Goal: Task Accomplishment & Management: Manage account settings

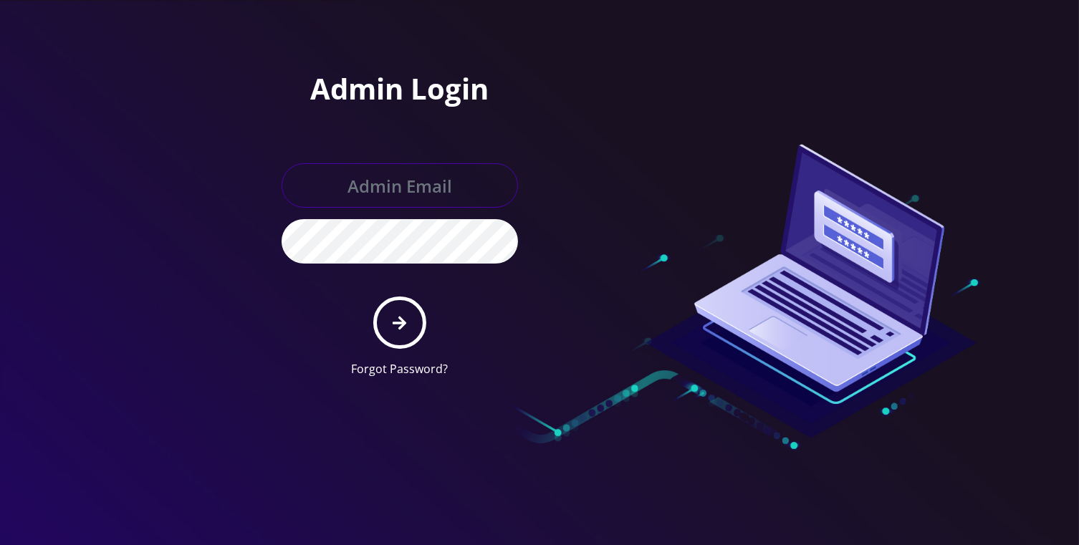
type input "[EMAIL_ADDRESS][DOMAIN_NAME]"
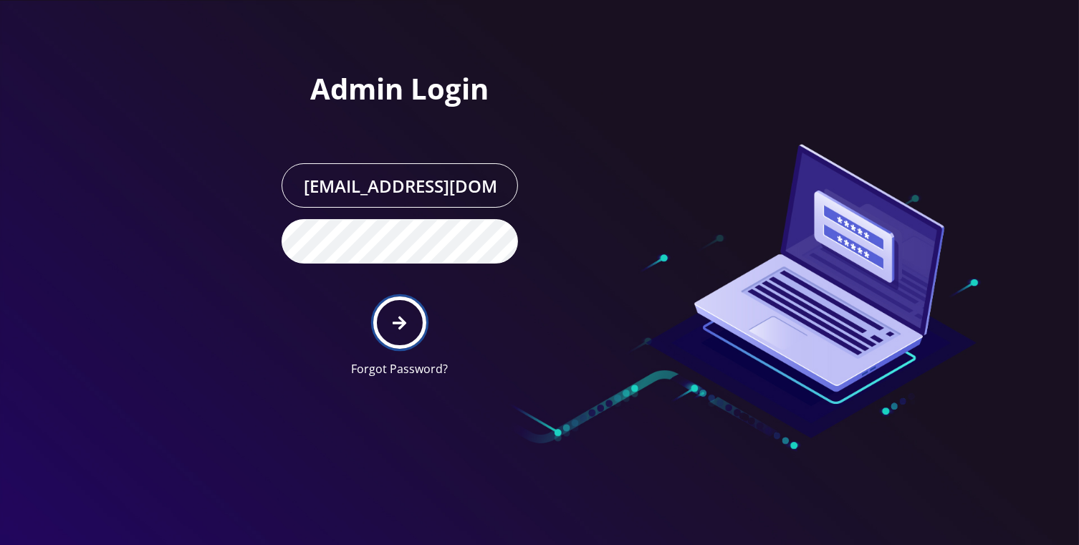
click at [403, 315] on icon "submit" at bounding box center [400, 323] width 14 height 16
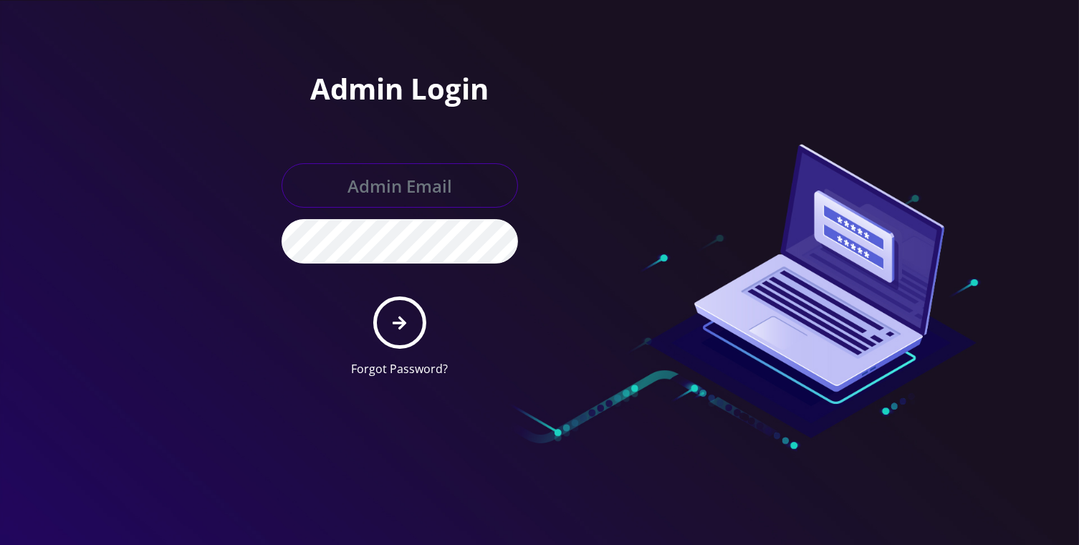
type input "[EMAIL_ADDRESS][DOMAIN_NAME]"
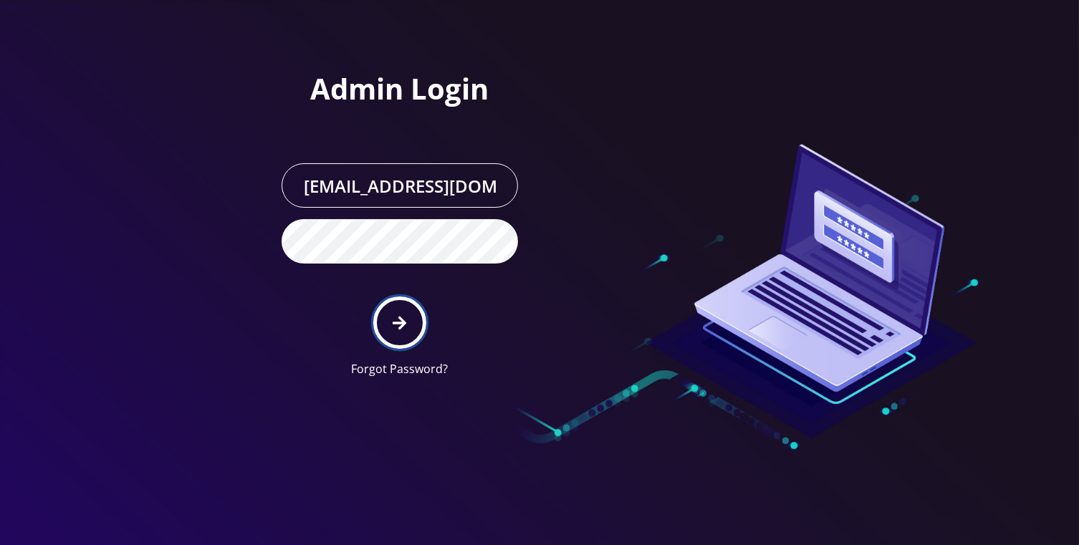
click at [392, 332] on button "submit" at bounding box center [399, 323] width 52 height 52
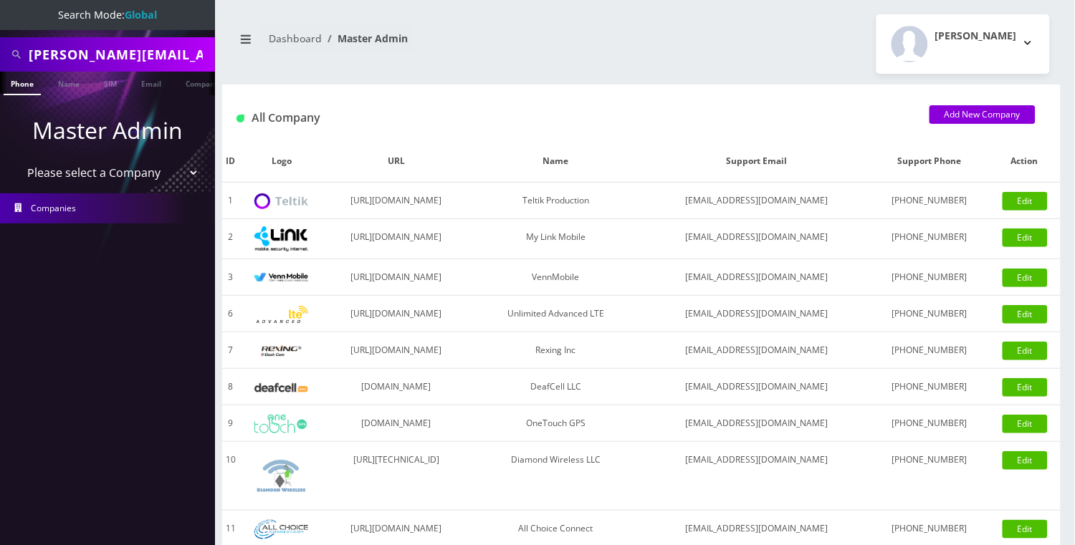
click at [81, 54] on input "jaroslaw.nowak.statistics@protonmail.com" at bounding box center [120, 54] width 183 height 27
paste input "Arshad Madhani"
type input "Arshad Madhani"
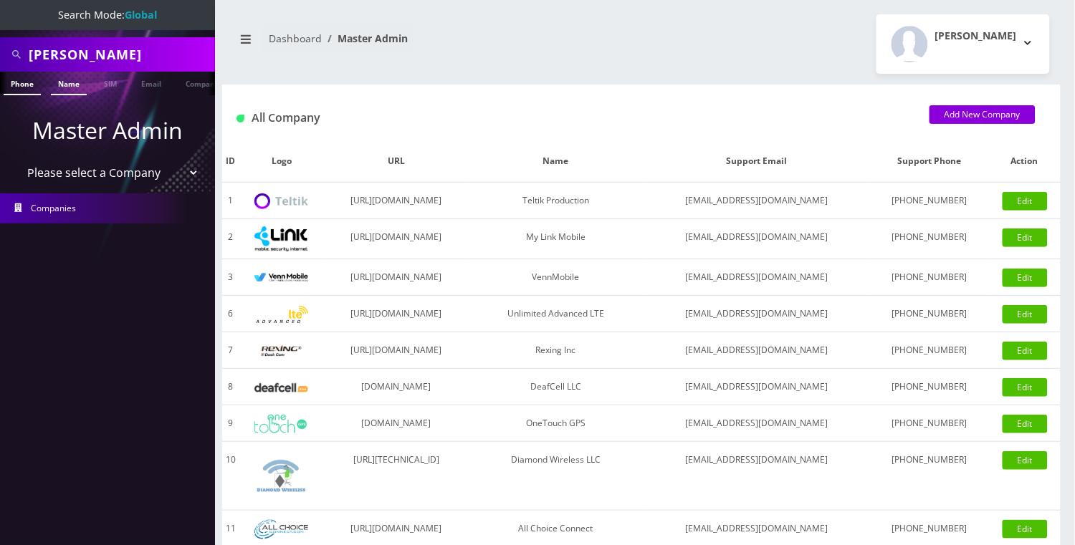
click at [62, 83] on link "Name" at bounding box center [69, 84] width 36 height 24
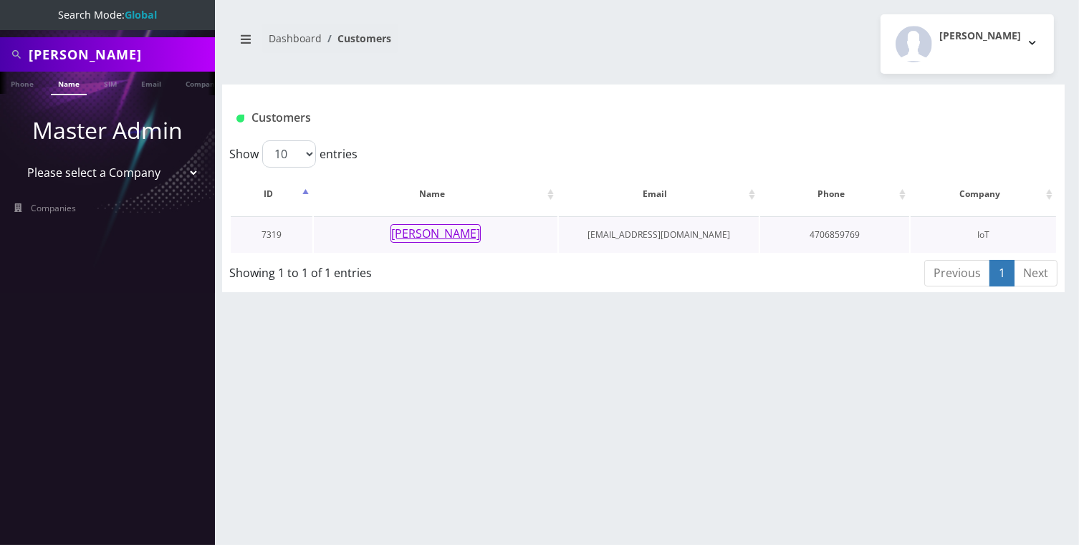
click at [413, 237] on button "Arshad Madhani" at bounding box center [436, 233] width 90 height 19
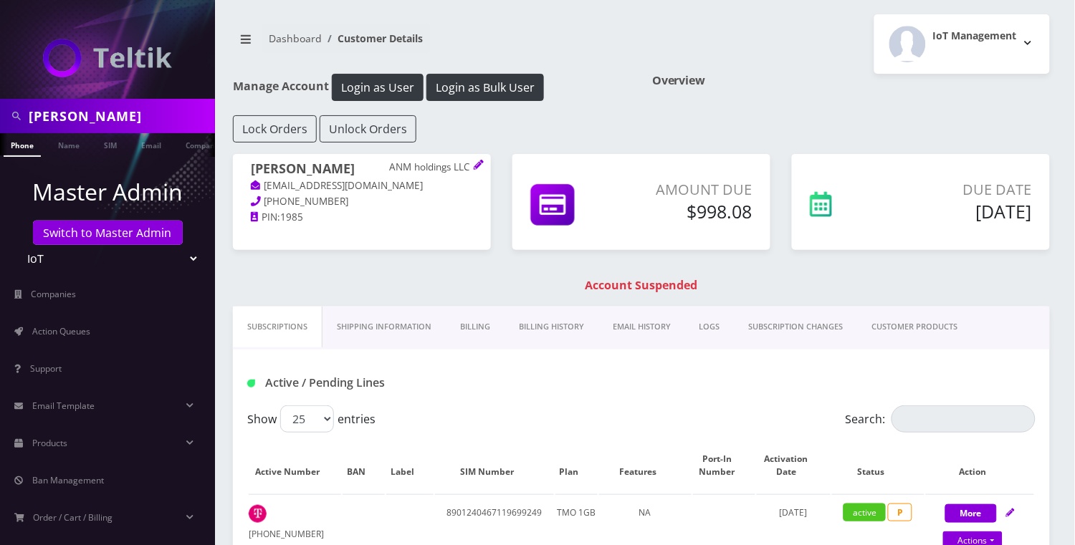
scroll to position [0, 6]
click at [111, 244] on link "Switch to Master Admin" at bounding box center [108, 233] width 150 height 24
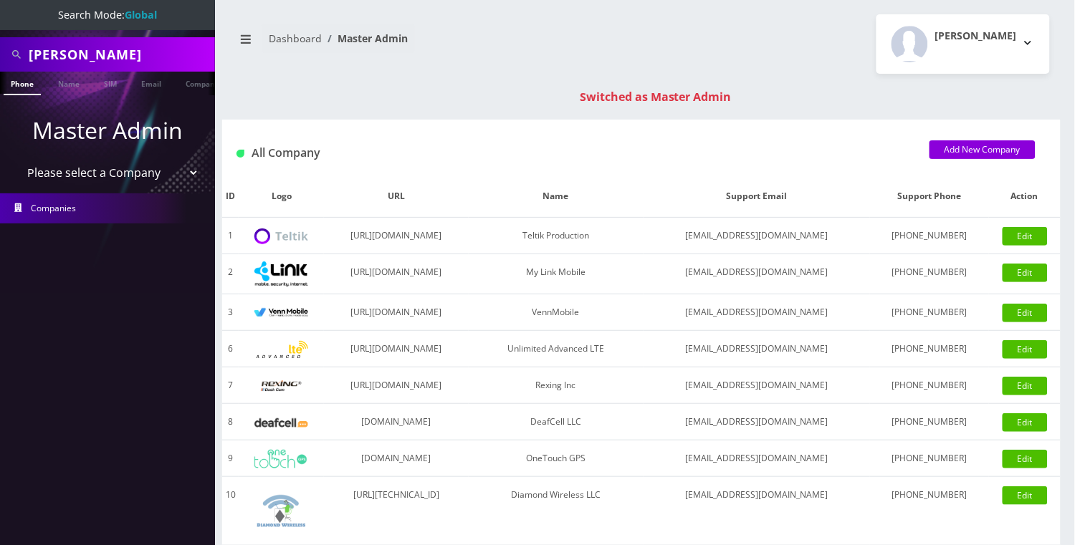
click at [99, 42] on input "[PERSON_NAME]" at bounding box center [120, 54] width 183 height 27
click at [99, 42] on input "Arshad Madhani" at bounding box center [120, 54] width 183 height 27
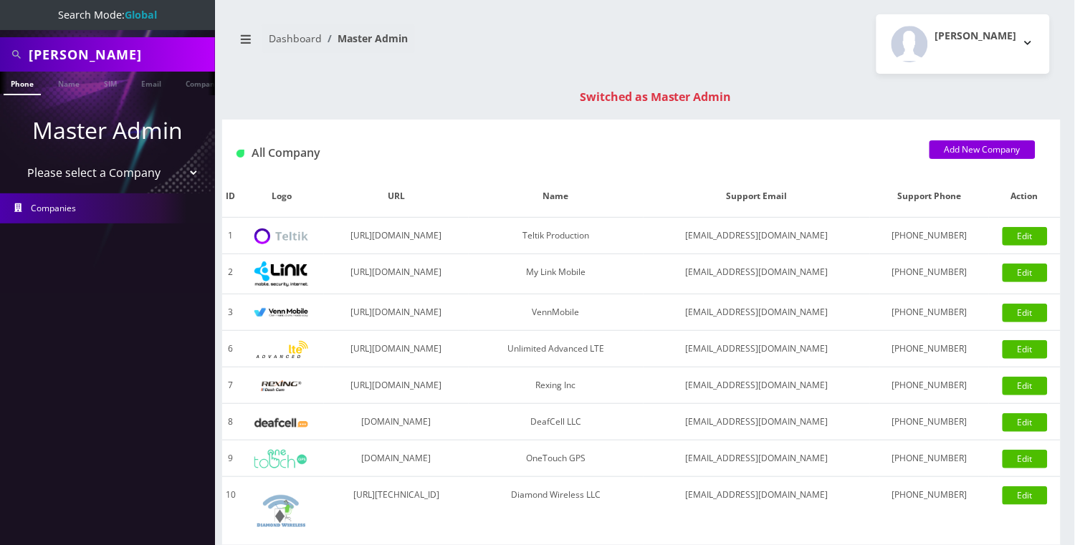
paste input "19297453872"
click at [40, 51] on input "19297453872" at bounding box center [120, 54] width 183 height 27
type input "9297453872"
click at [32, 82] on link "Phone" at bounding box center [22, 84] width 37 height 24
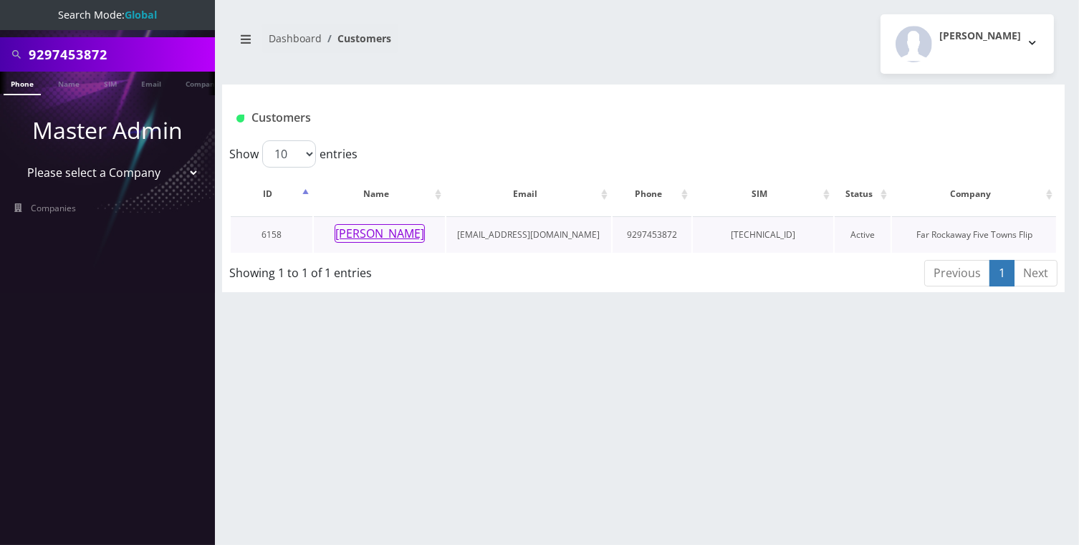
click at [398, 235] on button "[PERSON_NAME]" at bounding box center [380, 233] width 90 height 19
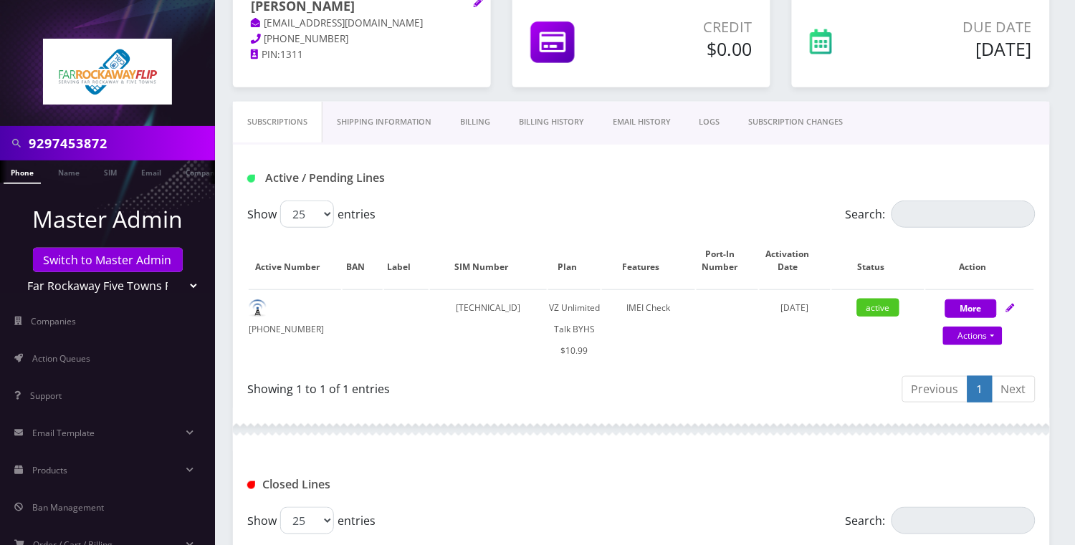
scroll to position [95, 0]
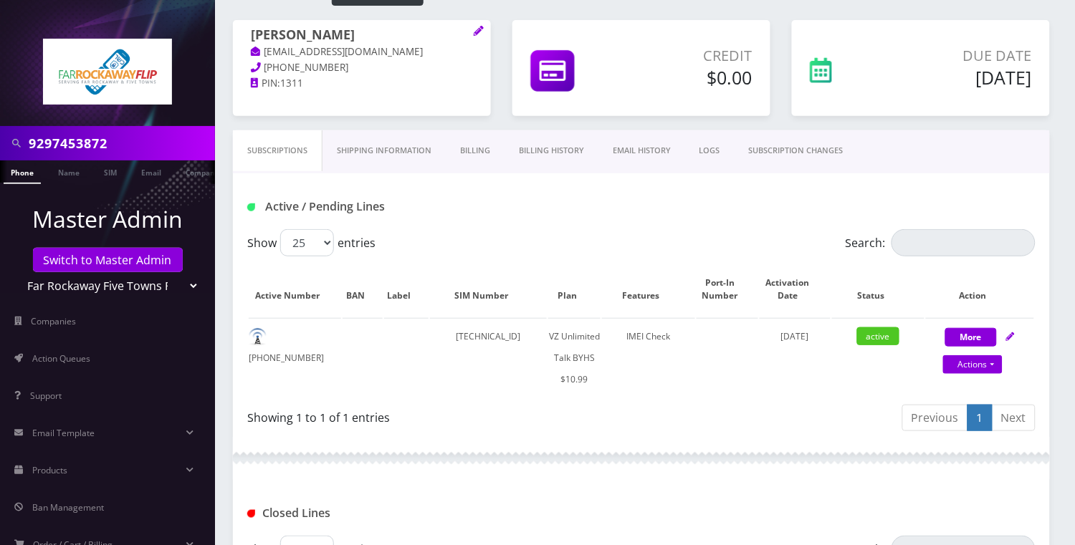
click at [822, 139] on link "SUBSCRIPTION CHANGES" at bounding box center [796, 150] width 123 height 41
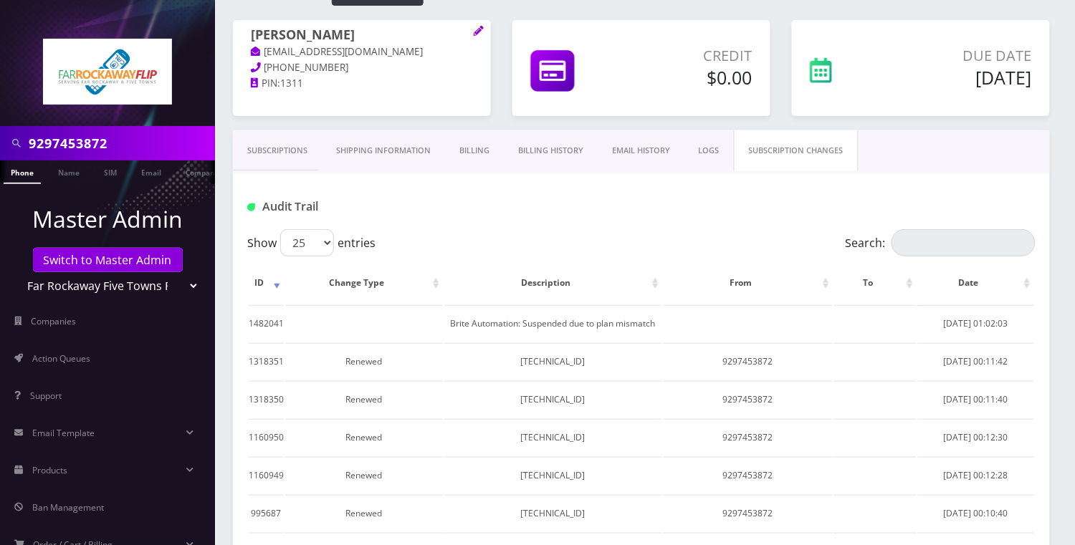
click at [822, 139] on link "SUBSCRIPTION CHANGES" at bounding box center [796, 150] width 125 height 41
click at [123, 146] on input "9297453872" at bounding box center [120, 143] width 183 height 27
click at [89, 360] on span "Action Queues" at bounding box center [61, 359] width 58 height 12
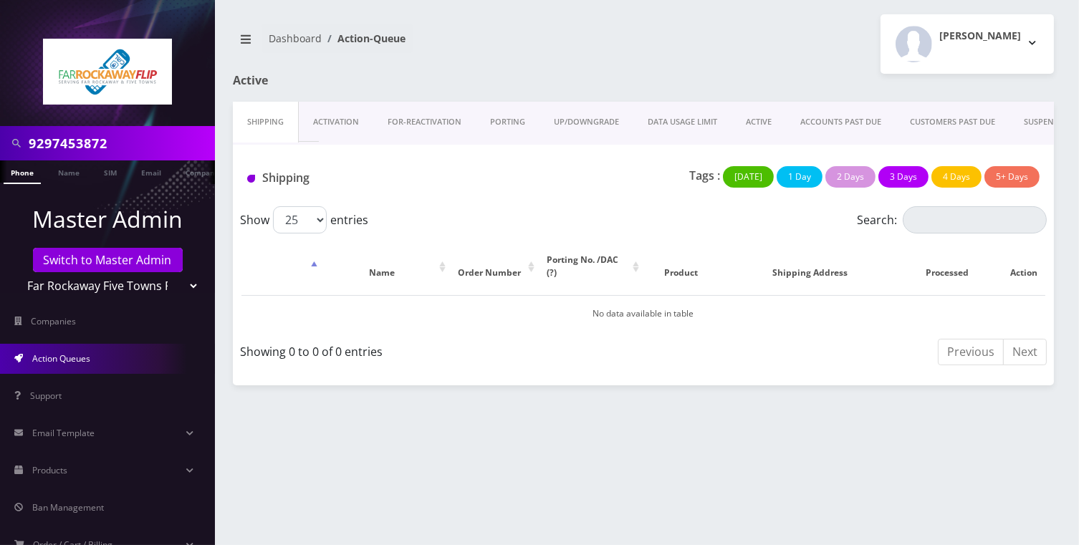
click at [344, 120] on link "Activation" at bounding box center [336, 122] width 75 height 41
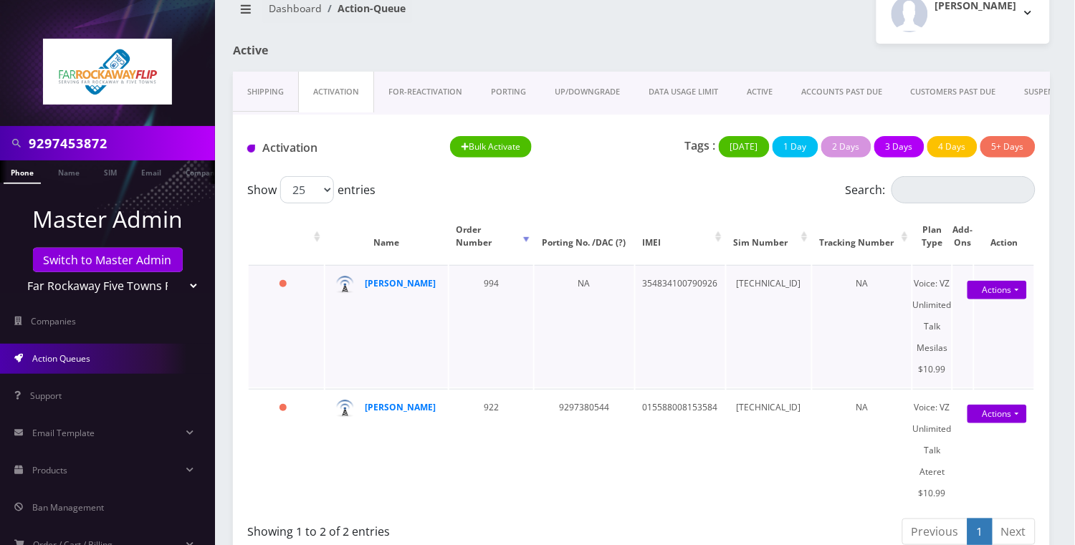
scroll to position [47, 0]
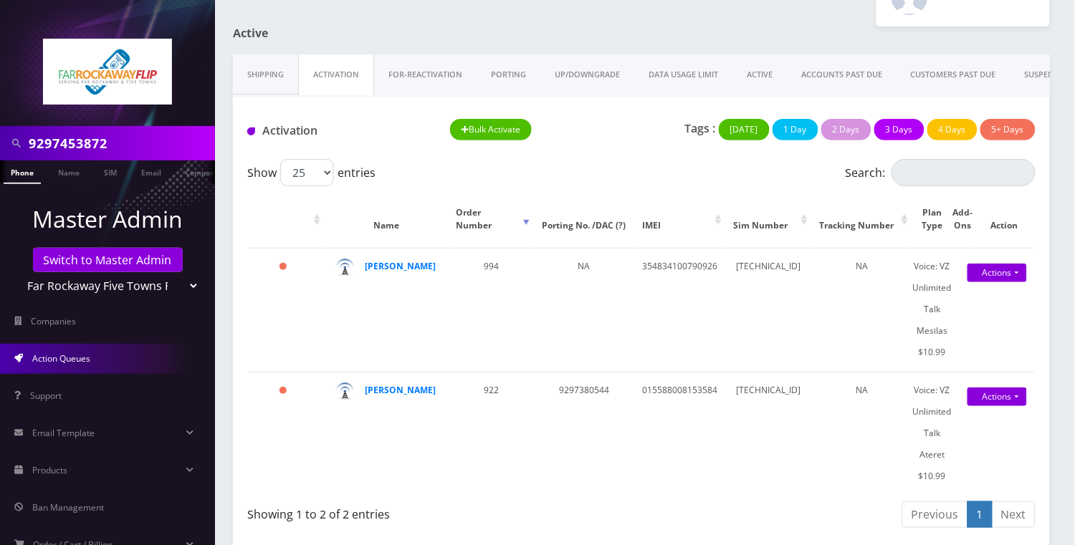
click at [762, 80] on link "ACTIVE" at bounding box center [759, 74] width 54 height 41
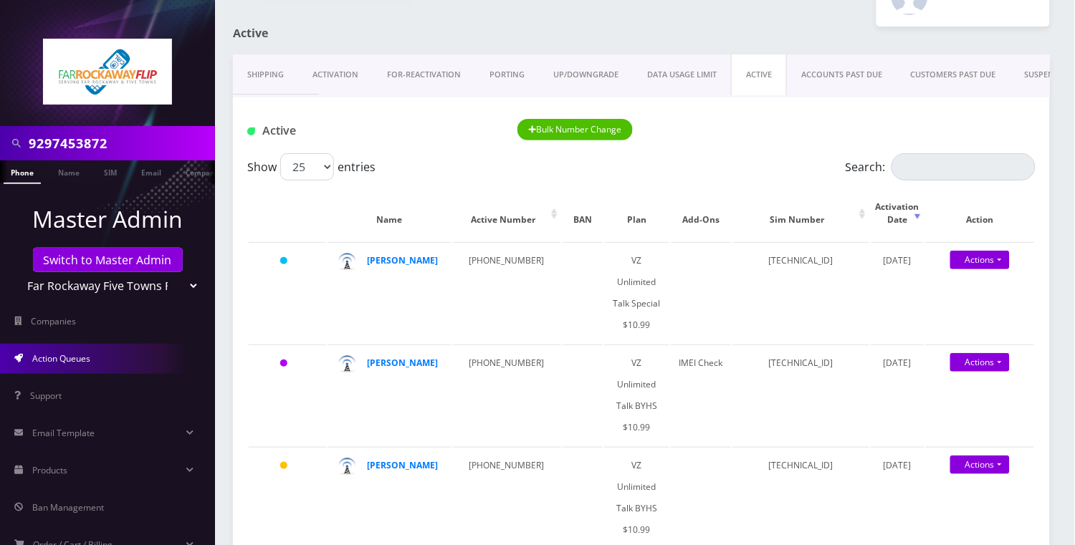
scroll to position [0, 6]
click at [110, 138] on input "9297453872" at bounding box center [120, 143] width 183 height 27
type input "rosenchal"
click at [64, 175] on link "Name" at bounding box center [62, 173] width 36 height 24
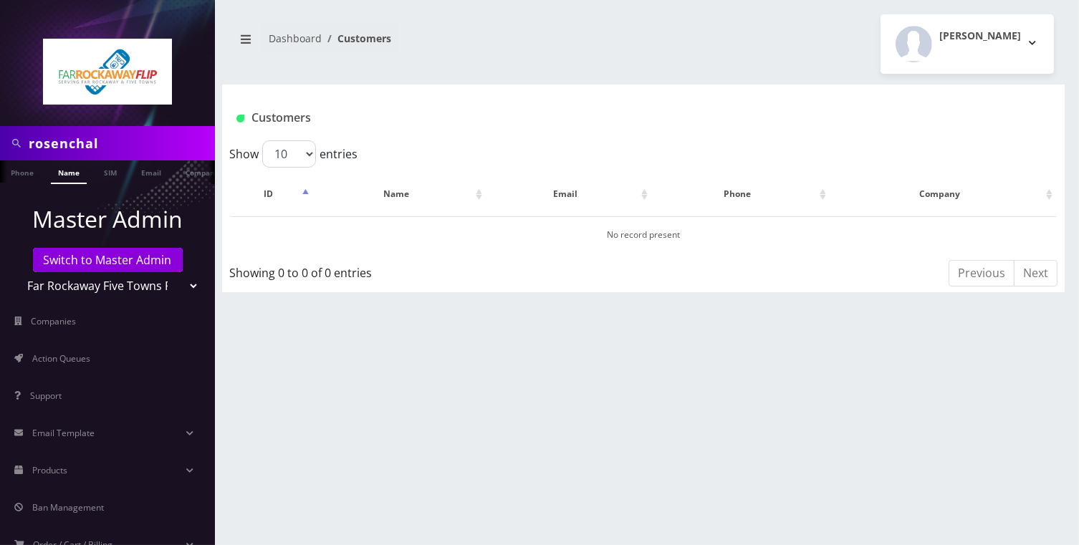
click at [76, 141] on input "rosenchal" at bounding box center [120, 143] width 183 height 27
type input "[PERSON_NAME]"
click at [82, 177] on link "Name" at bounding box center [69, 173] width 36 height 24
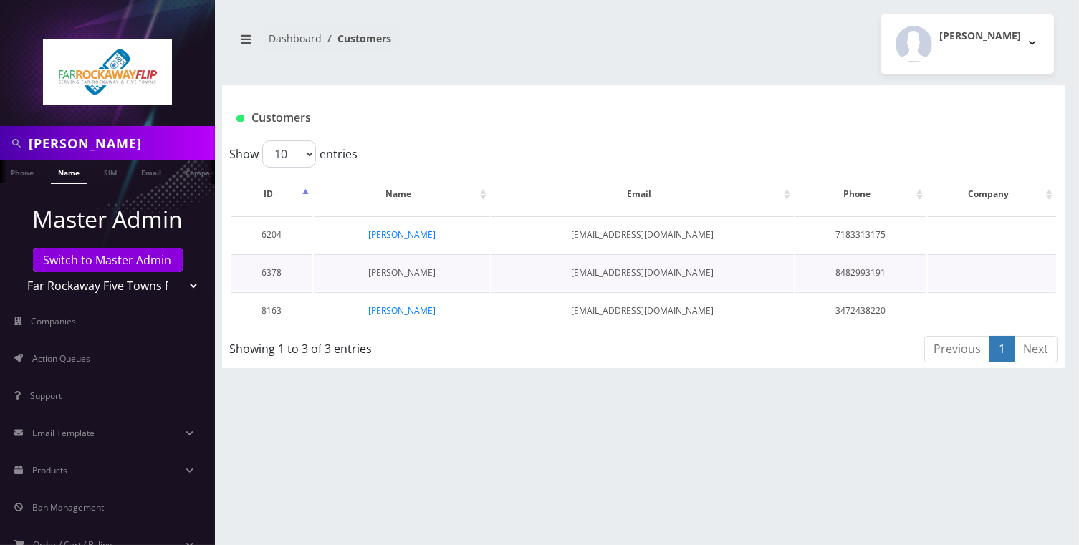
click at [419, 271] on link "[PERSON_NAME]" at bounding box center [401, 273] width 67 height 12
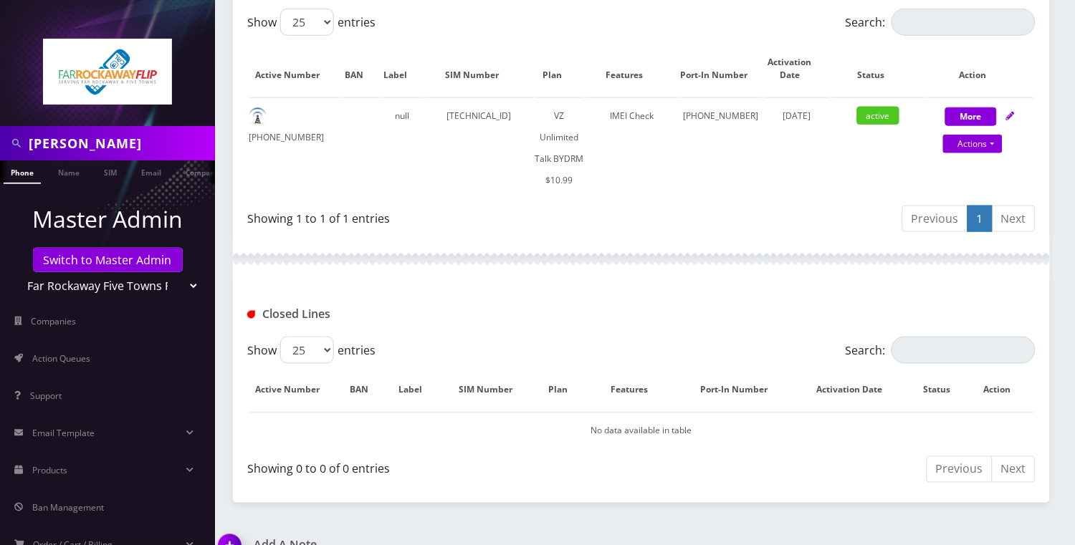
scroll to position [305, 0]
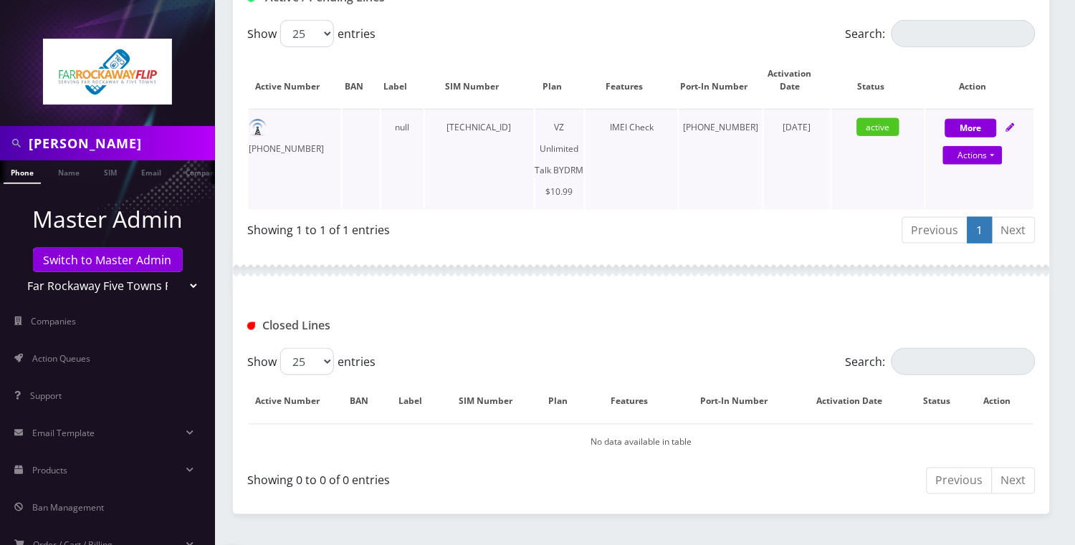
click at [316, 125] on td "718-502-0481" at bounding box center [295, 159] width 92 height 101
copy td "718-502-0481"
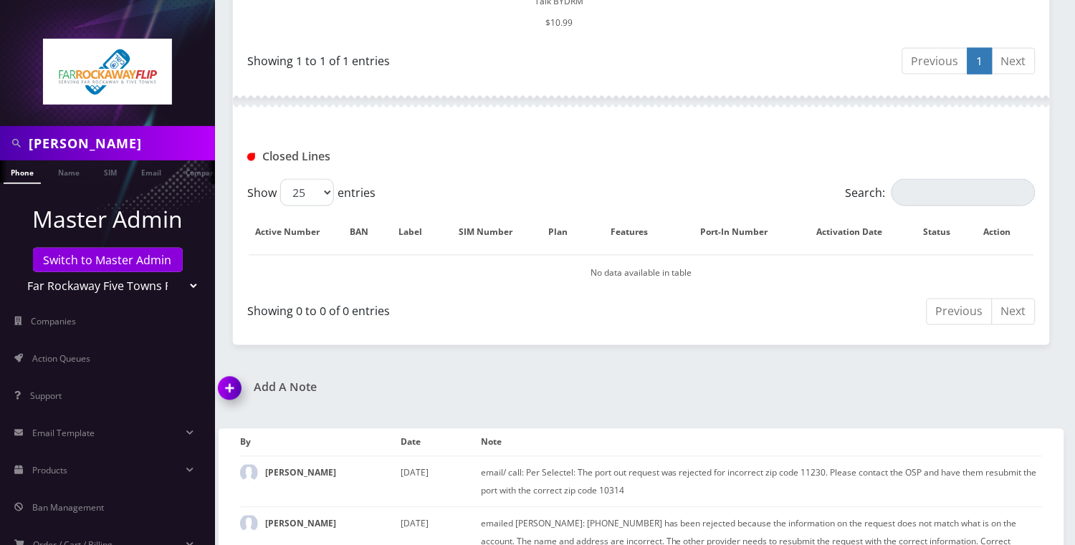
scroll to position [591, 0]
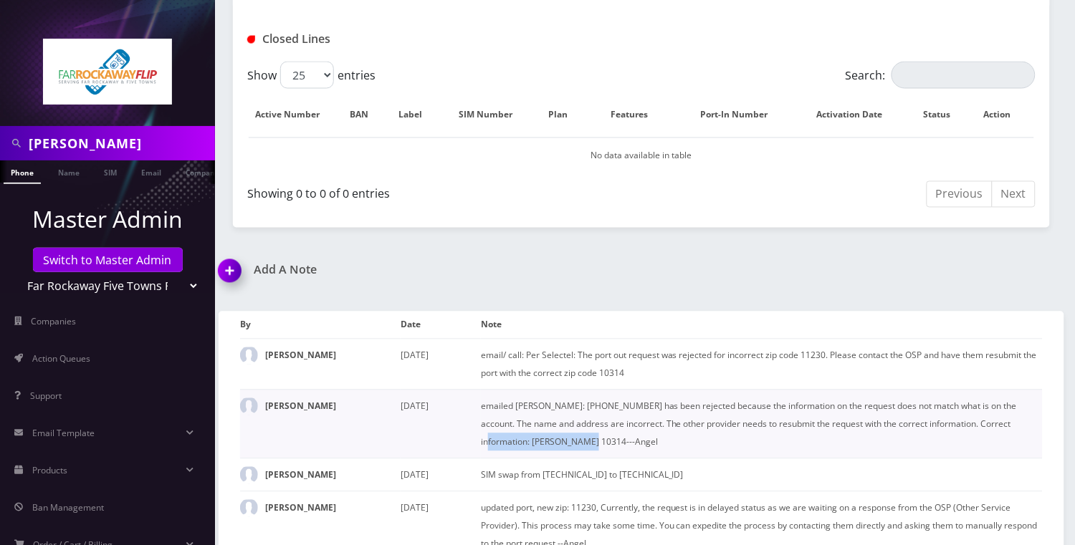
drag, startPoint x: 990, startPoint y: 399, endPoint x: 559, endPoint y: 411, distance: 431.6
click at [559, 411] on td "emailed Tzvi: 718-502-0481 has been rejected because the information on the req…" at bounding box center [762, 424] width 562 height 69
copy td "CHAVALA ROSENTHAL 10314-"
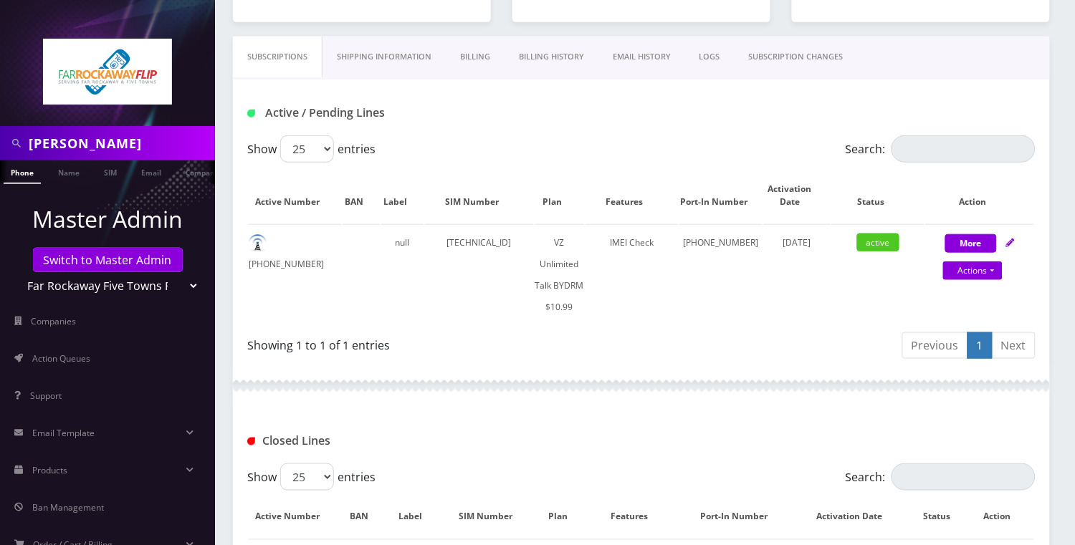
scroll to position [496, 0]
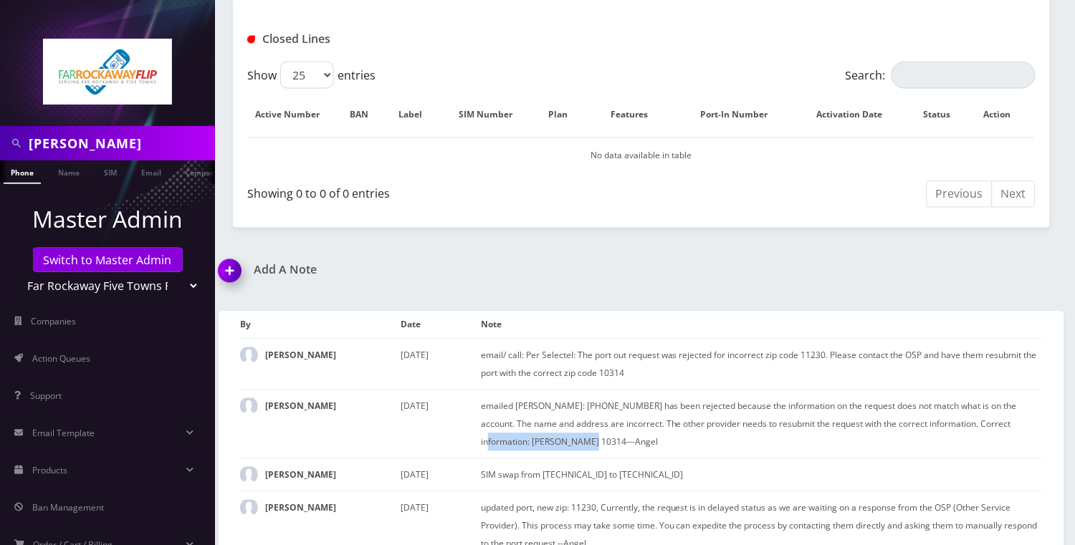
click at [233, 255] on img at bounding box center [232, 276] width 42 height 42
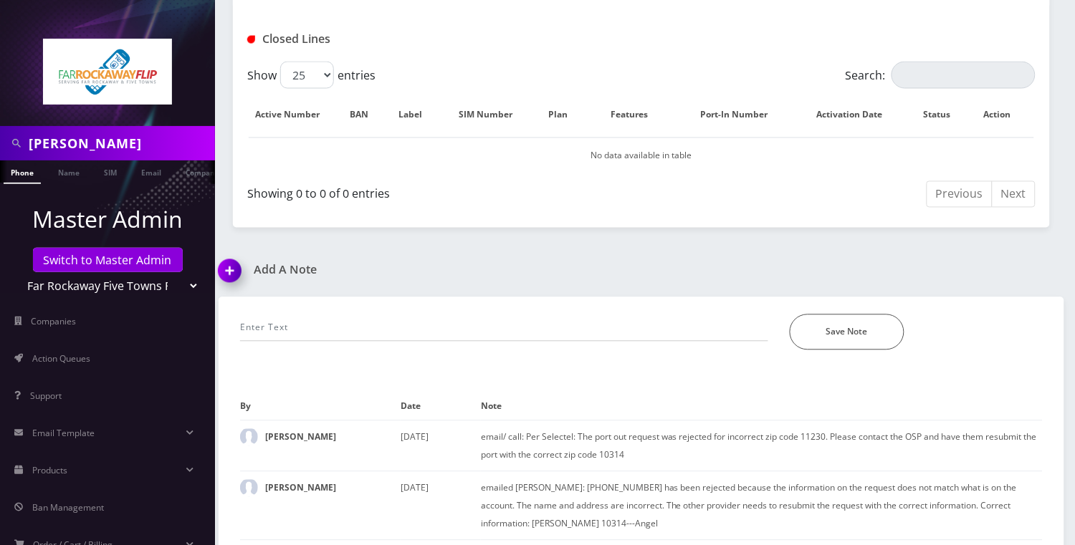
scroll to position [673, 0]
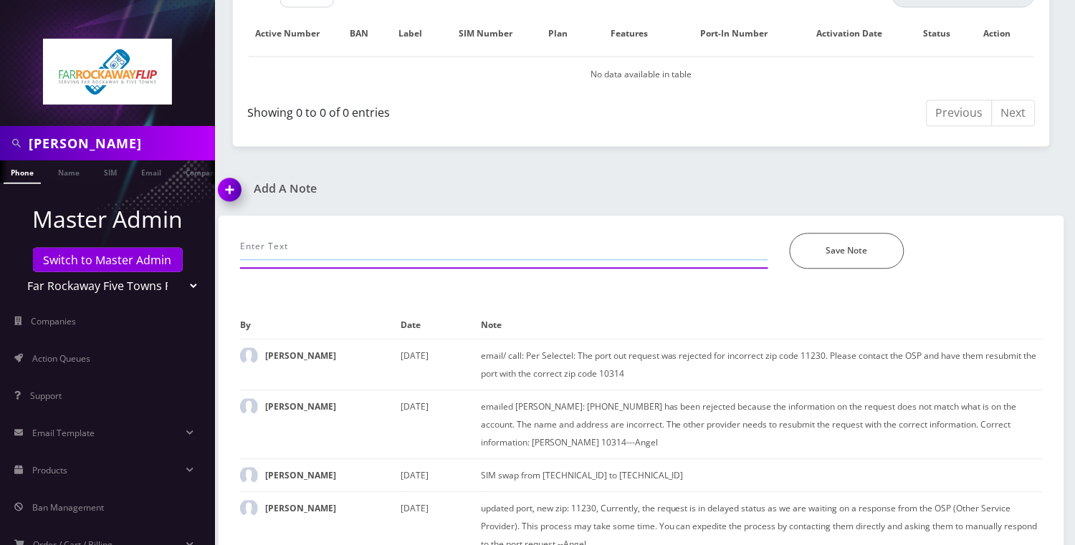
click at [307, 233] on input "text" at bounding box center [504, 246] width 528 height 27
type input "n"
click at [542, 233] on input "chatted selectel, number has been released, called Tzvi but he was with another…" at bounding box center [504, 246] width 528 height 27
click at [575, 233] on input "chatted selectel, number has been released, called Tzvi but he on the with anot…" at bounding box center [504, 246] width 528 height 27
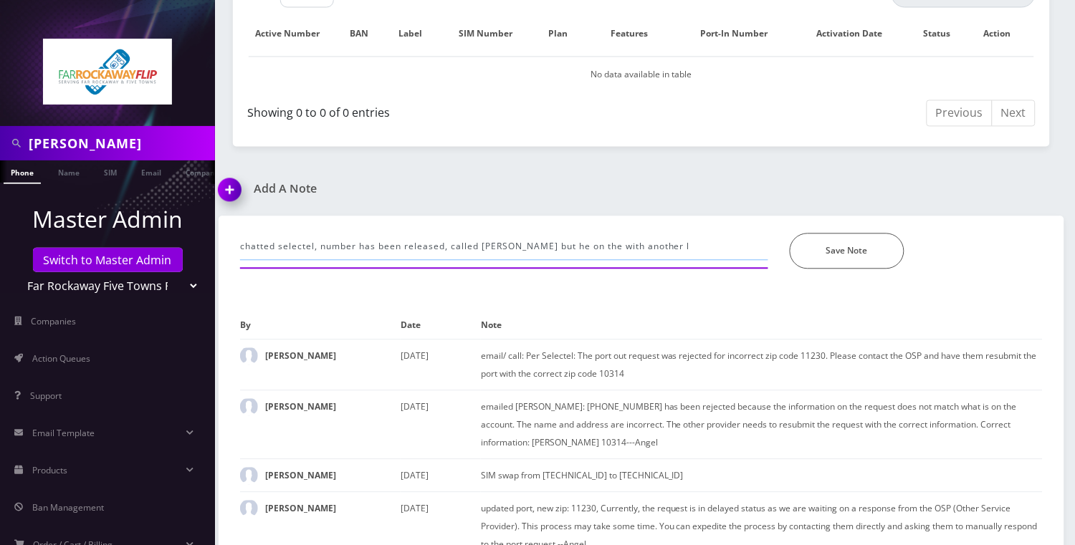
click at [574, 233] on input "chatted selectel, number has been released, called Tzvi but he on the with anot…" at bounding box center [504, 246] width 528 height 27
drag, startPoint x: 564, startPoint y: 225, endPoint x: 700, endPoint y: 214, distance: 136.6
click at [700, 233] on input "chatted selectel, number has been released, called Tzvi but he on the another l" at bounding box center [504, 246] width 528 height 27
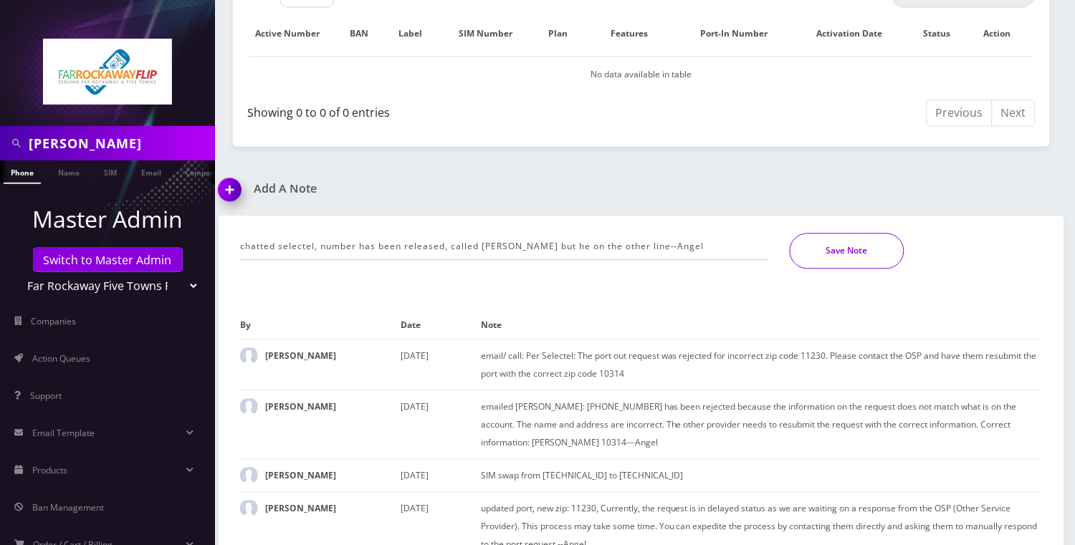
click at [827, 234] on button "Save Note" at bounding box center [847, 251] width 115 height 36
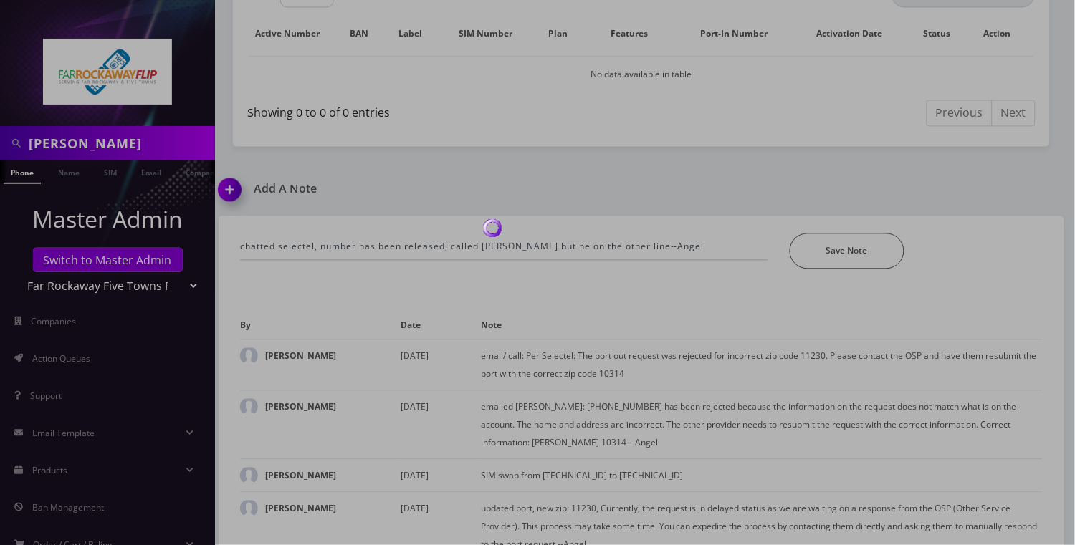
scroll to position [643, 0]
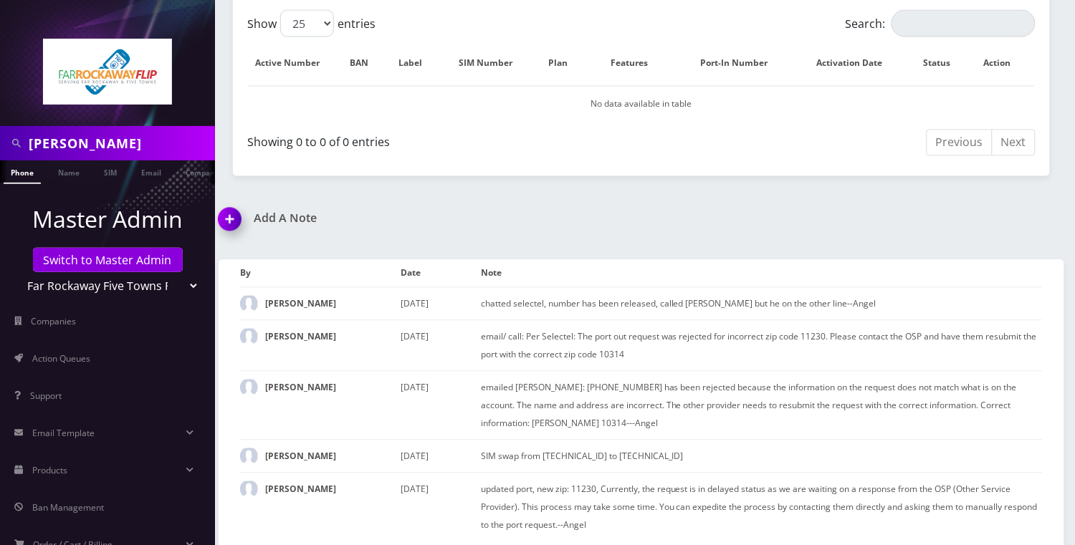
click at [234, 204] on img at bounding box center [232, 225] width 42 height 42
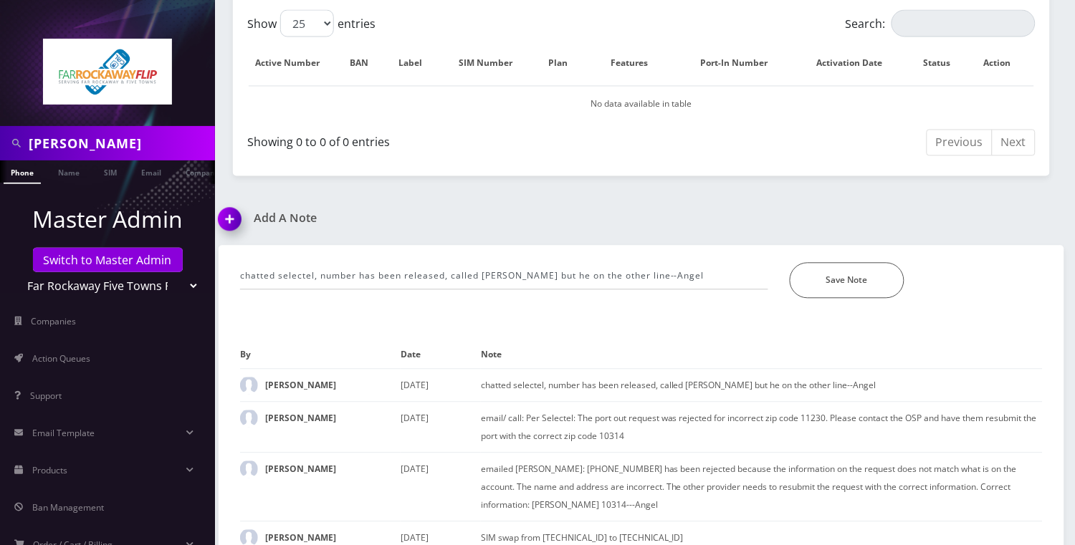
scroll to position [725, 0]
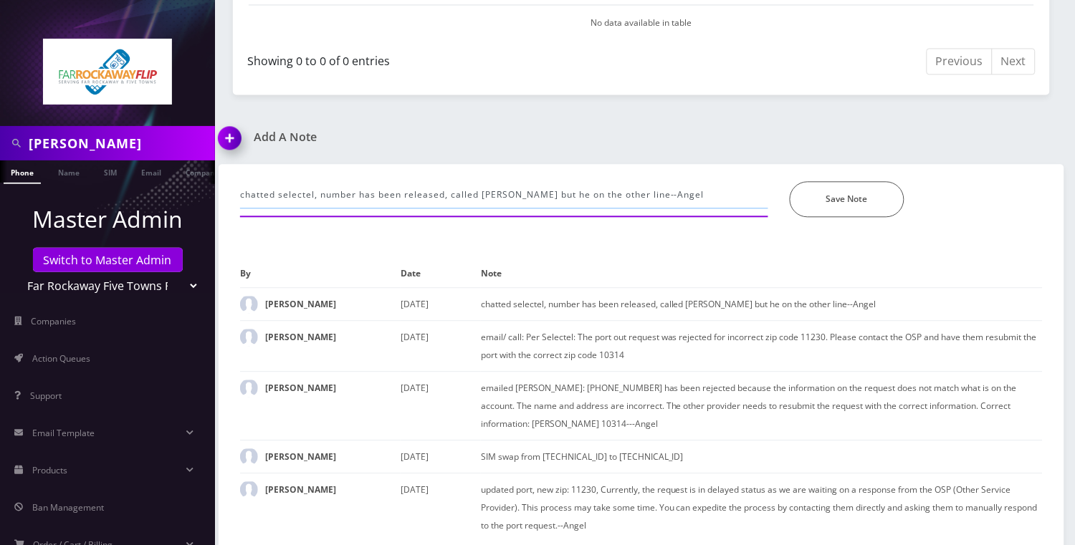
click at [345, 181] on input "chatted selectel, number has been released, called Tzvi but he on the other lin…" at bounding box center [504, 194] width 528 height 27
click at [348, 181] on input "chatted selectel, number has been released, called Tzvi but he on the other lin…" at bounding box center [504, 194] width 528 height 27
type input "emailed Tzvi--Angel"
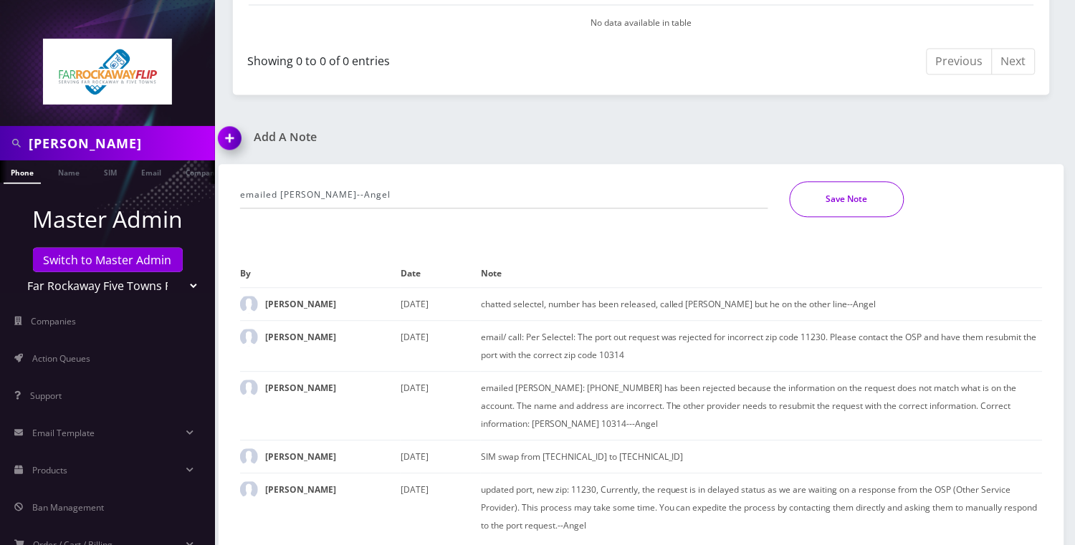
click at [823, 181] on button "Save Note" at bounding box center [847, 199] width 115 height 36
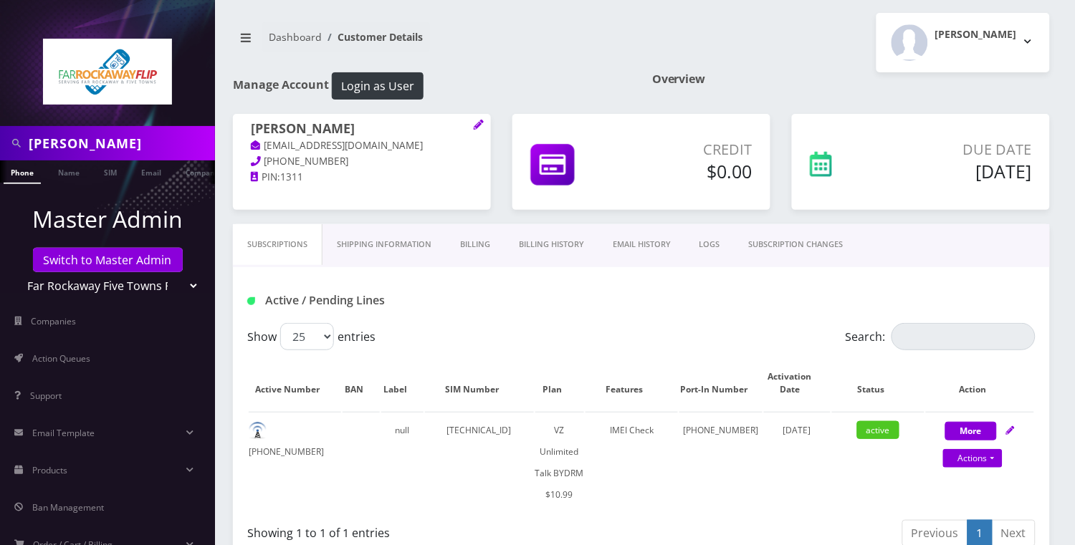
scroll to position [0, 0]
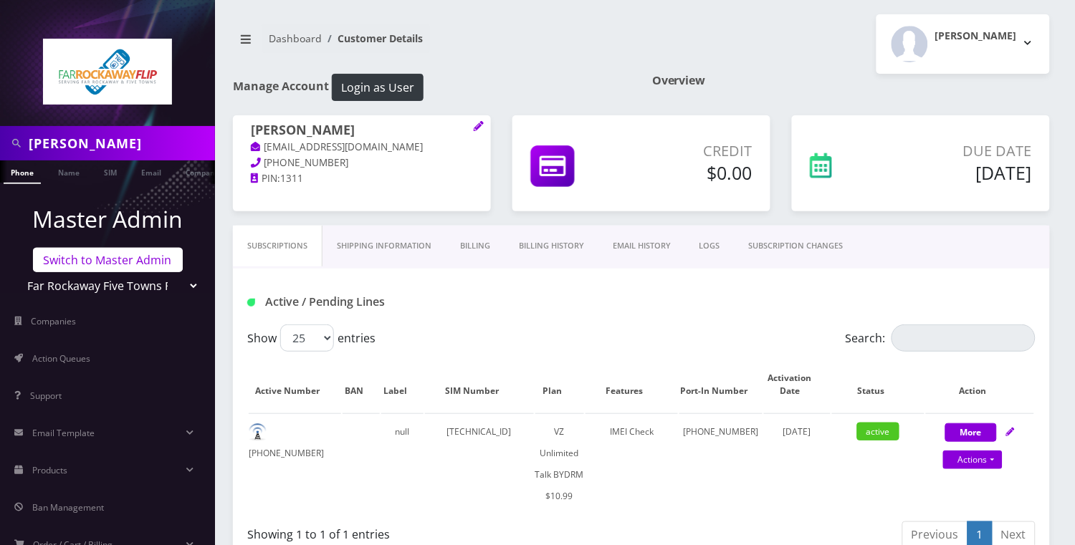
click at [72, 261] on link "Switch to Master Admin" at bounding box center [108, 260] width 150 height 24
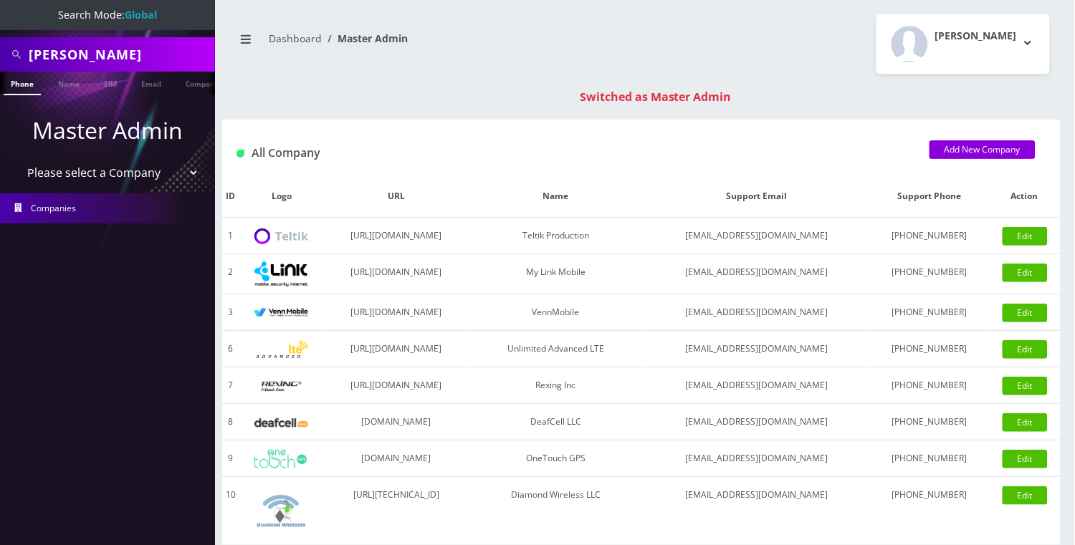
click at [81, 52] on input "[PERSON_NAME]" at bounding box center [120, 54] width 183 height 27
paste input "7185020481"
type input "7185020481"
click at [19, 78] on link "Phone" at bounding box center [22, 84] width 37 height 24
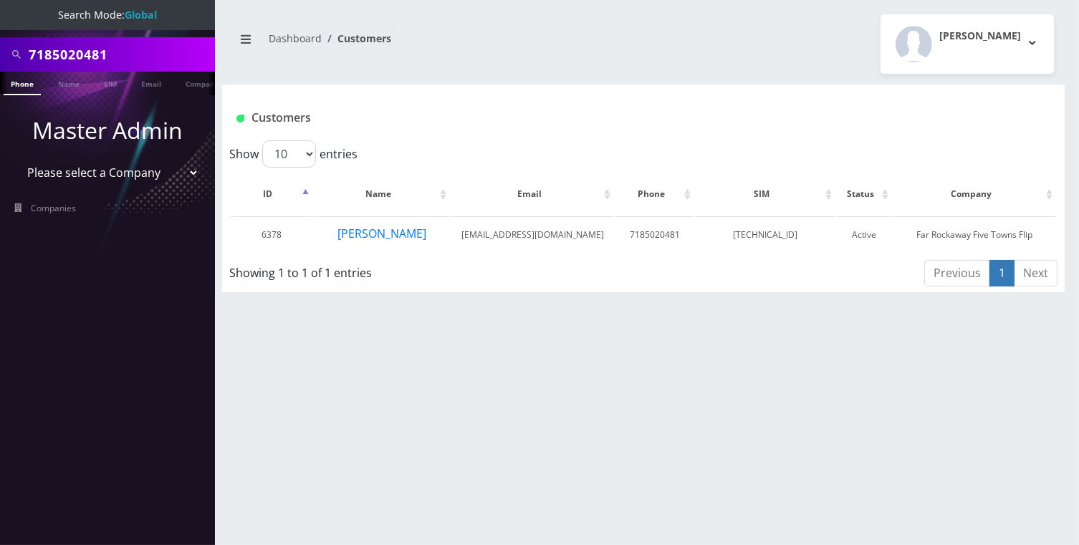
click at [110, 59] on input "7185020481" at bounding box center [120, 54] width 183 height 27
paste input "2163464757"
type input "2163464757"
click at [19, 82] on link "Phone" at bounding box center [22, 84] width 37 height 24
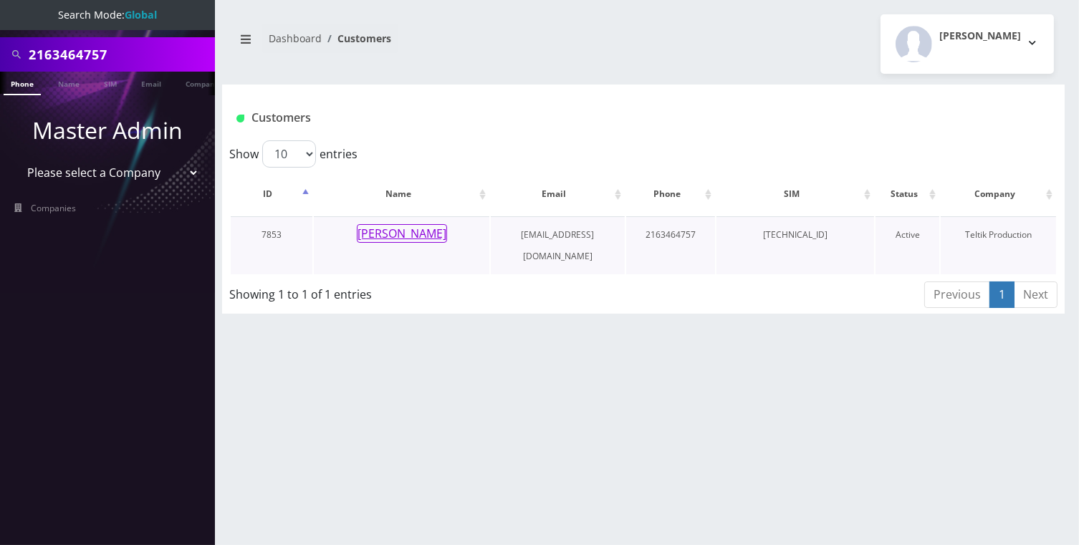
click at [424, 230] on button "[PERSON_NAME]" at bounding box center [402, 233] width 90 height 19
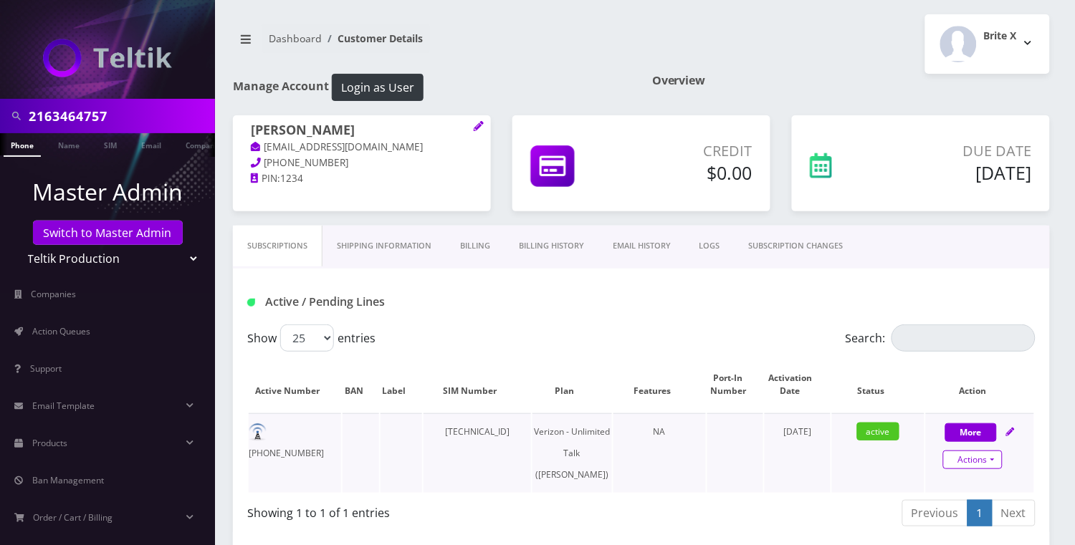
click at [986, 462] on link "Actions" at bounding box center [972, 460] width 59 height 19
select select "459"
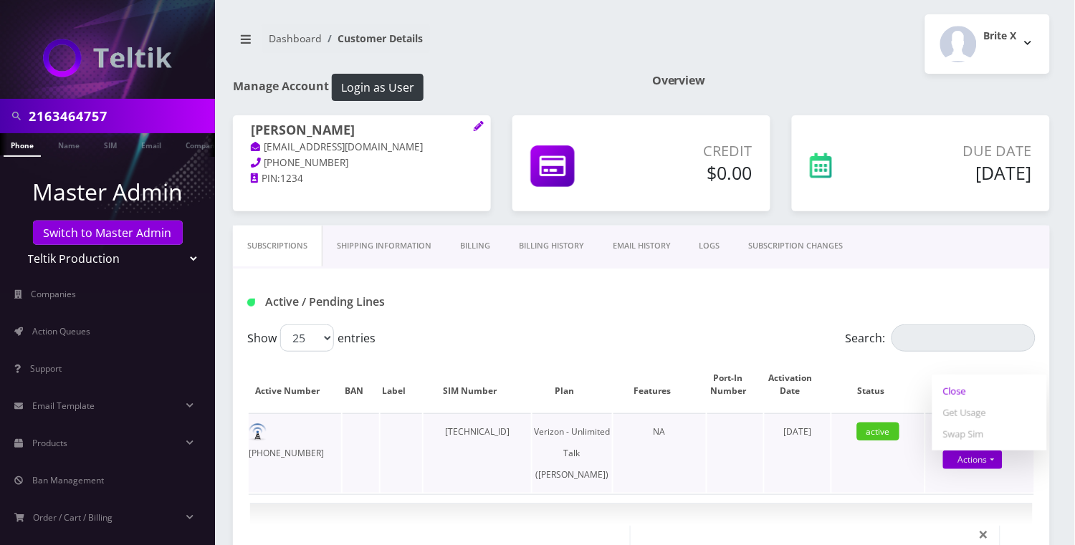
click at [970, 389] on link "Close" at bounding box center [989, 392] width 115 height 22
type input "[DATE]"
select select "459"
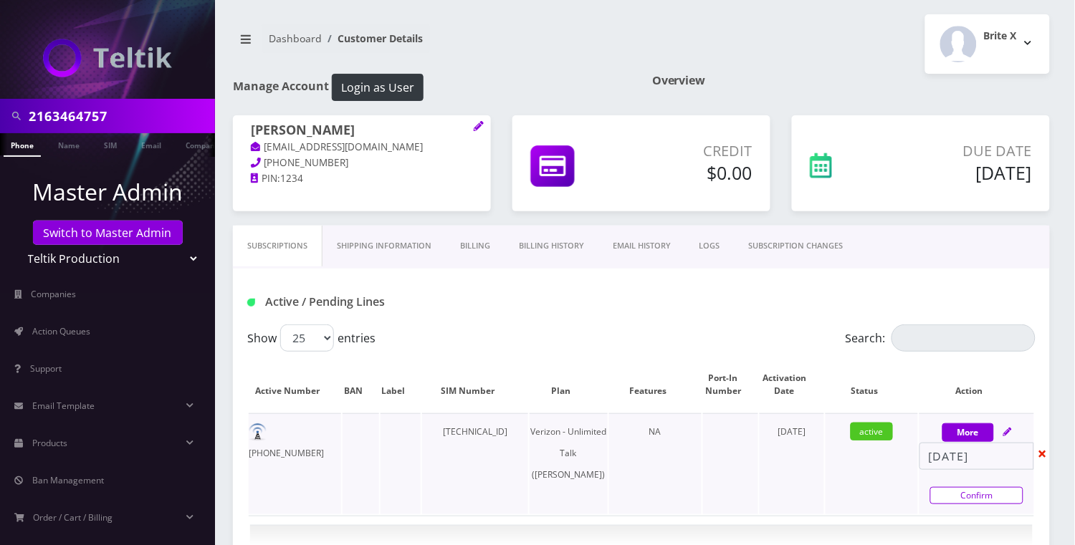
click at [975, 497] on link "Confirm" at bounding box center [976, 495] width 93 height 17
select select "459"
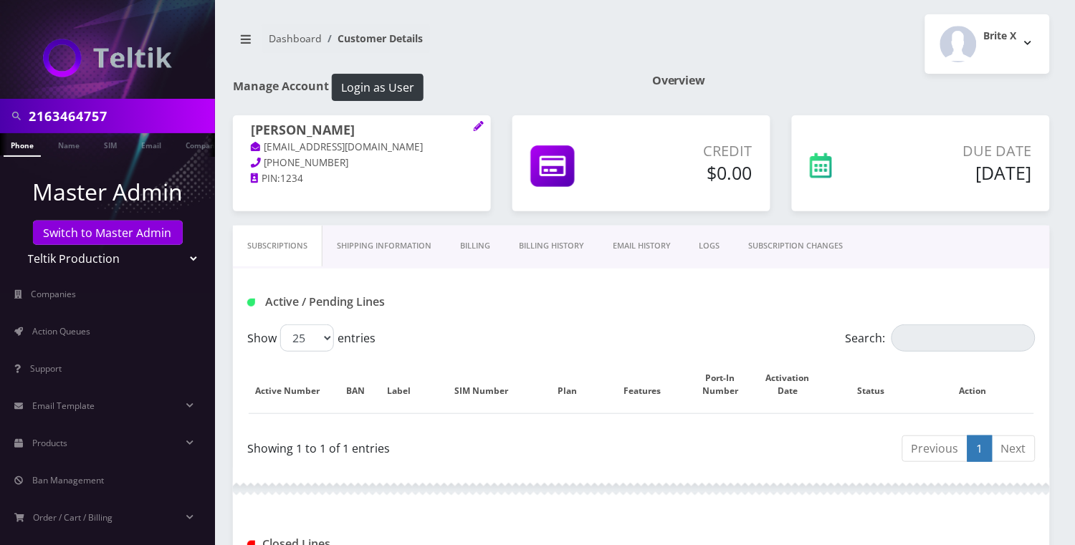
click at [465, 249] on link "Billing" at bounding box center [475, 246] width 59 height 41
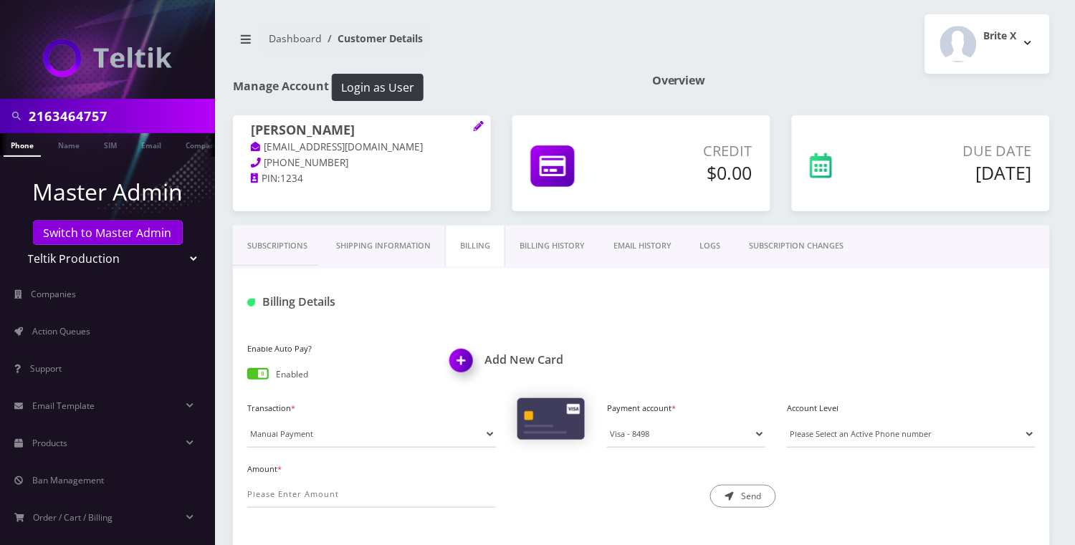
click at [264, 371] on span at bounding box center [258, 373] width 22 height 11
click at [247, 377] on input "checkbox" at bounding box center [247, 377] width 0 height 0
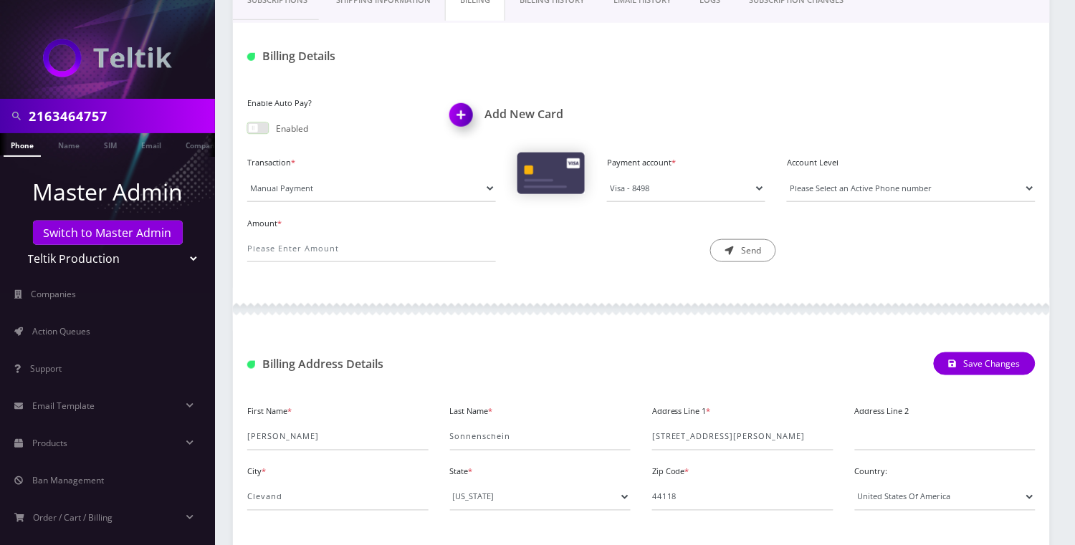
scroll to position [426, 0]
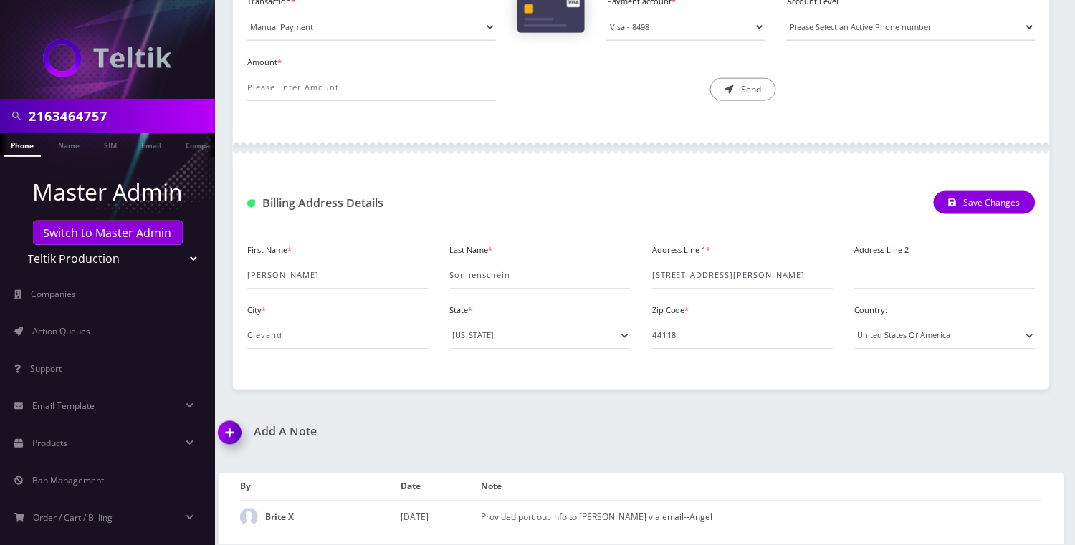
click at [242, 417] on img at bounding box center [232, 438] width 42 height 42
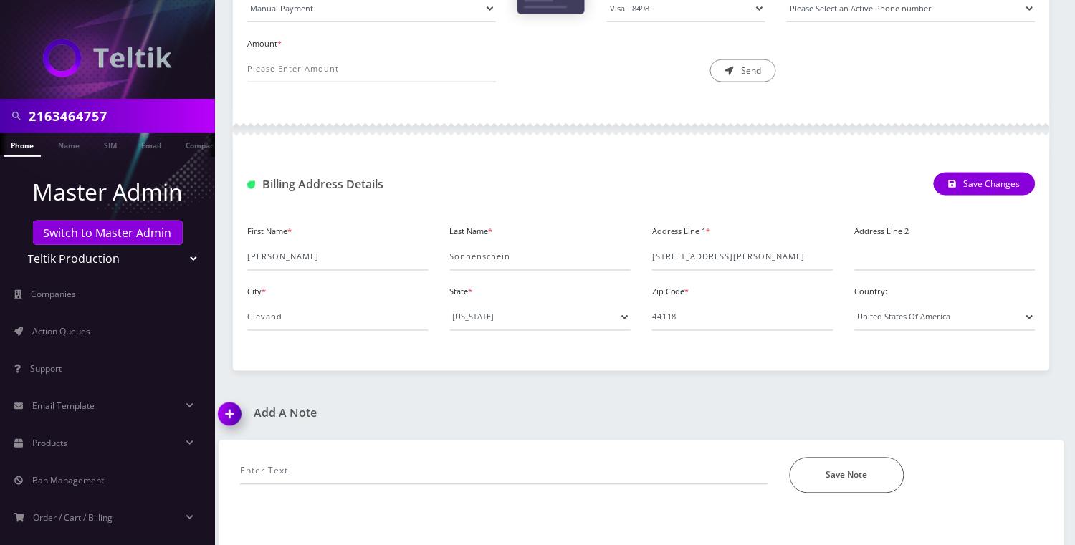
scroll to position [507, 0]
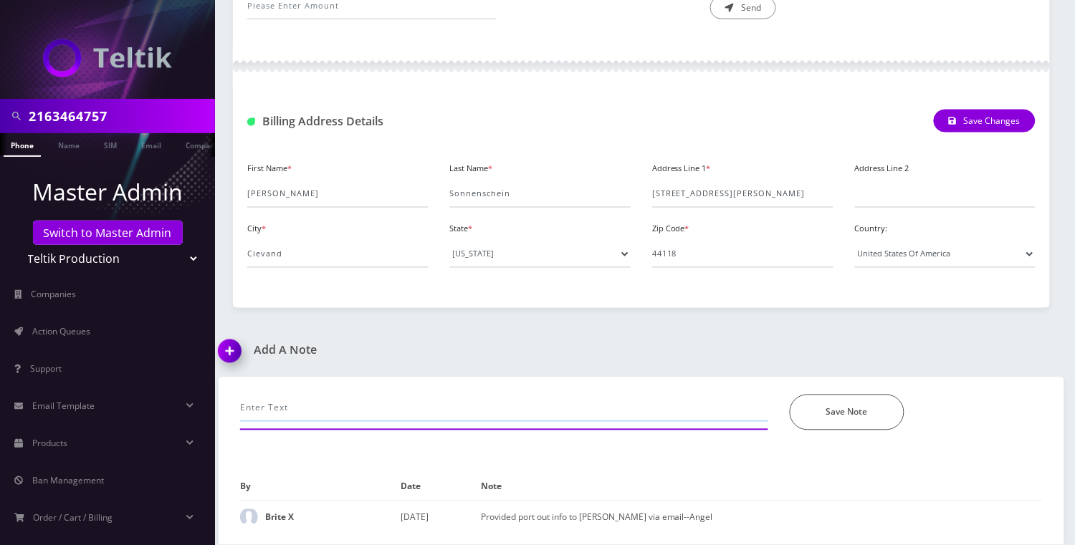
click at [321, 399] on input "text" at bounding box center [504, 408] width 528 height 27
paste input "released for port out. All information matched."
type input "email received from Selectel: released for port out. All information matched. .…"
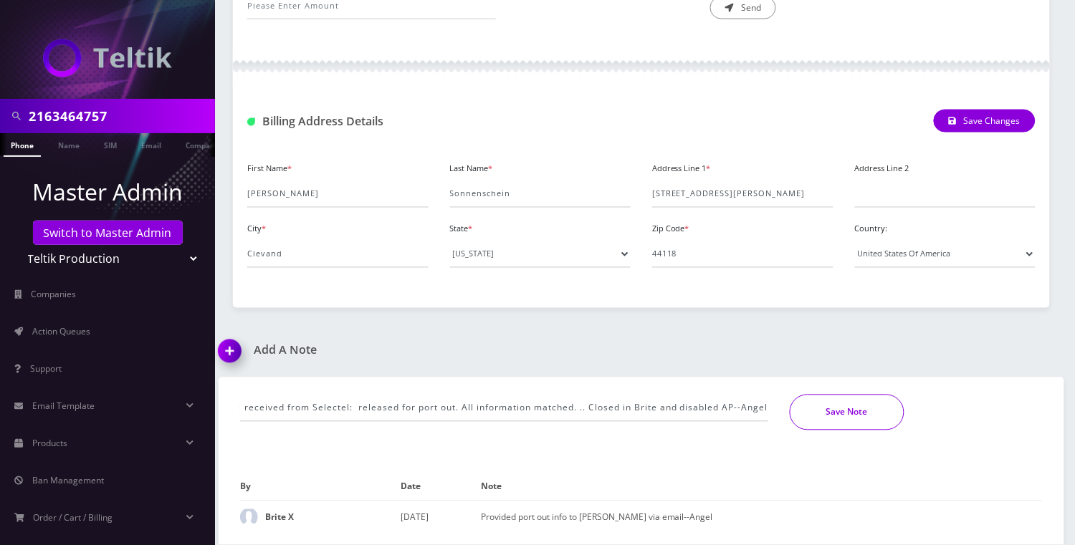
click at [846, 395] on button "Save Note" at bounding box center [847, 413] width 115 height 36
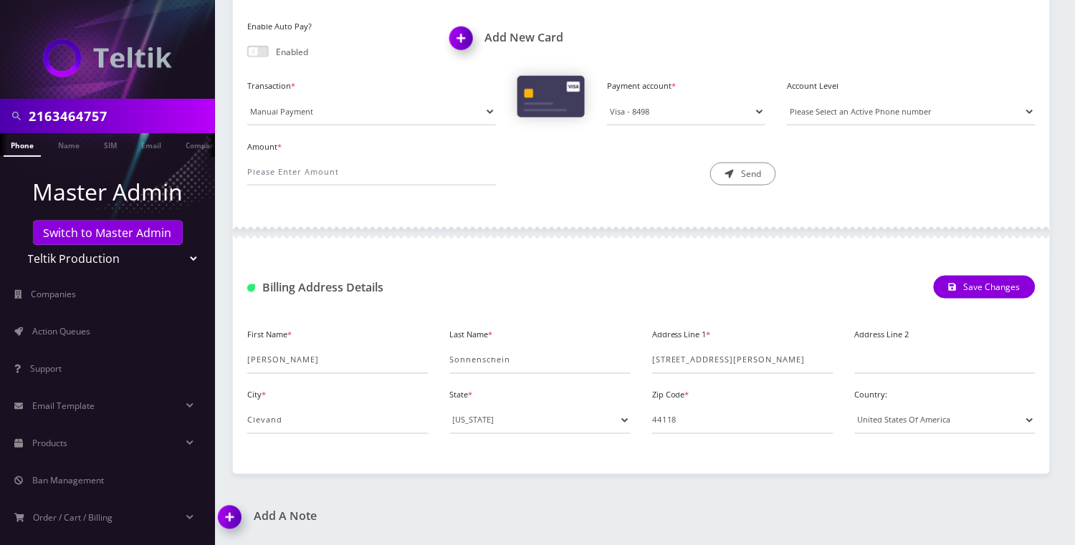
scroll to position [0, 0]
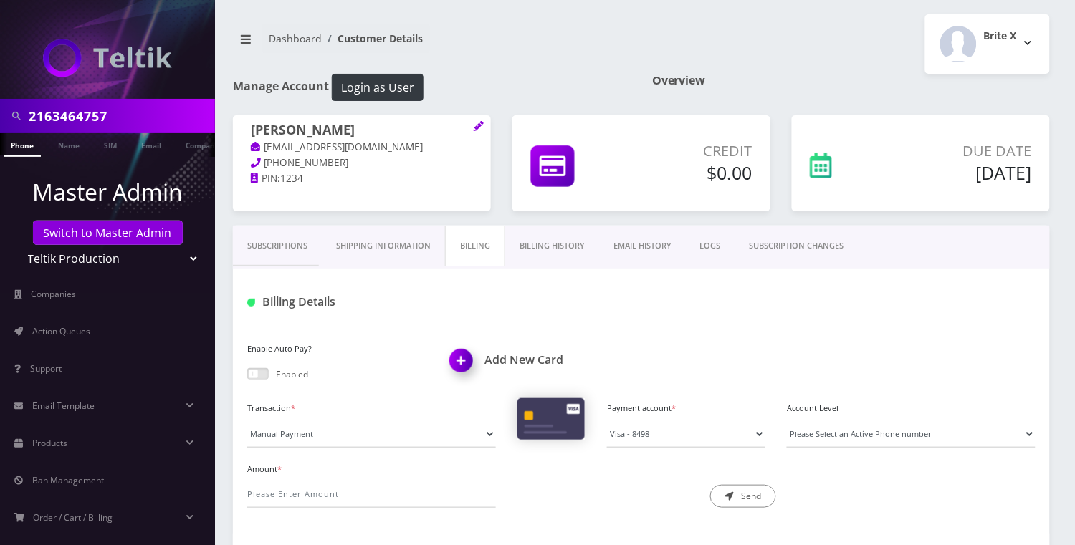
click at [659, 247] on link "EMAIL HISTORY" at bounding box center [642, 246] width 87 height 41
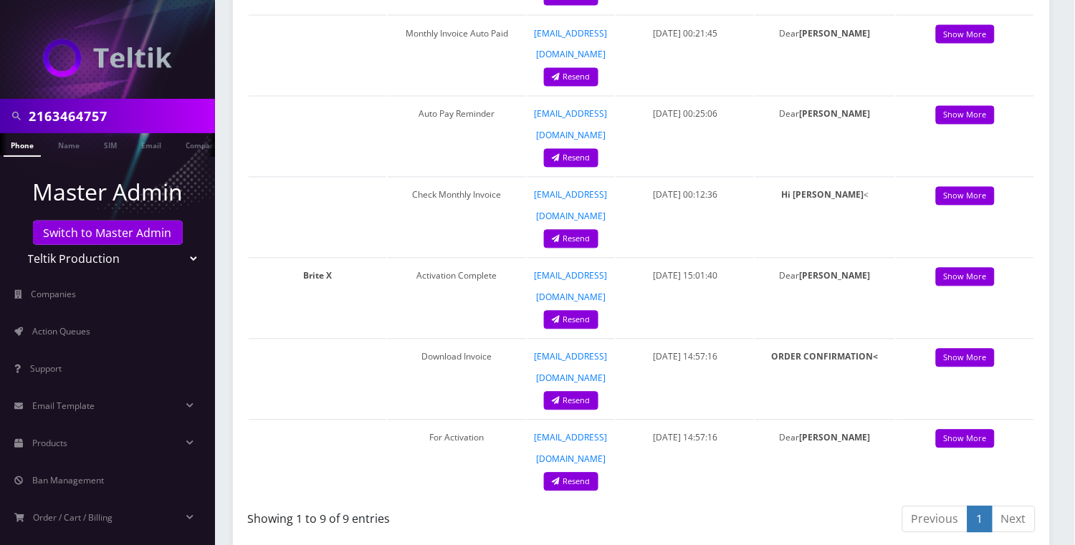
scroll to position [659, 0]
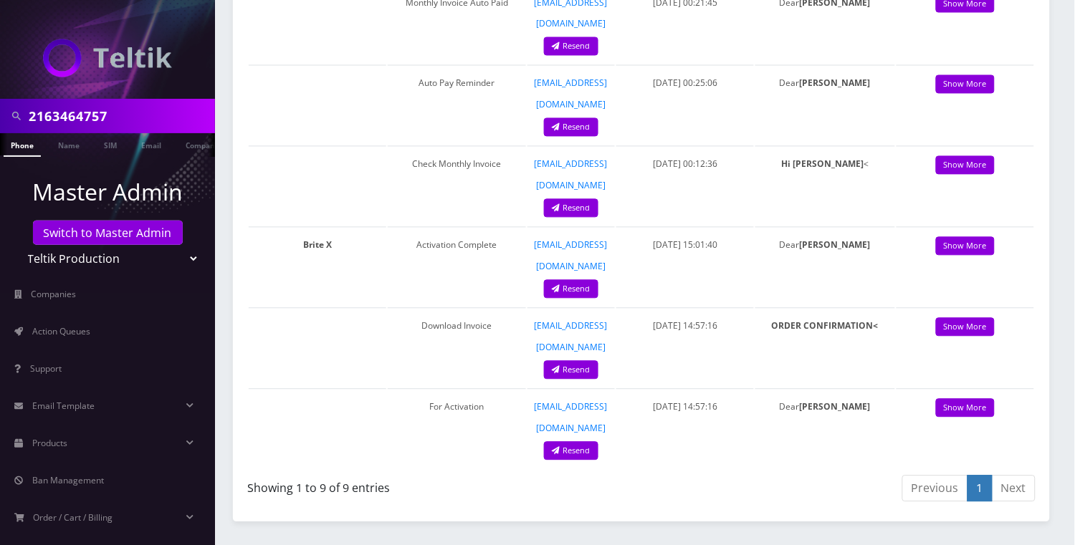
click at [49, 31] on div at bounding box center [107, 49] width 215 height 99
